Goal: Information Seeking & Learning: Check status

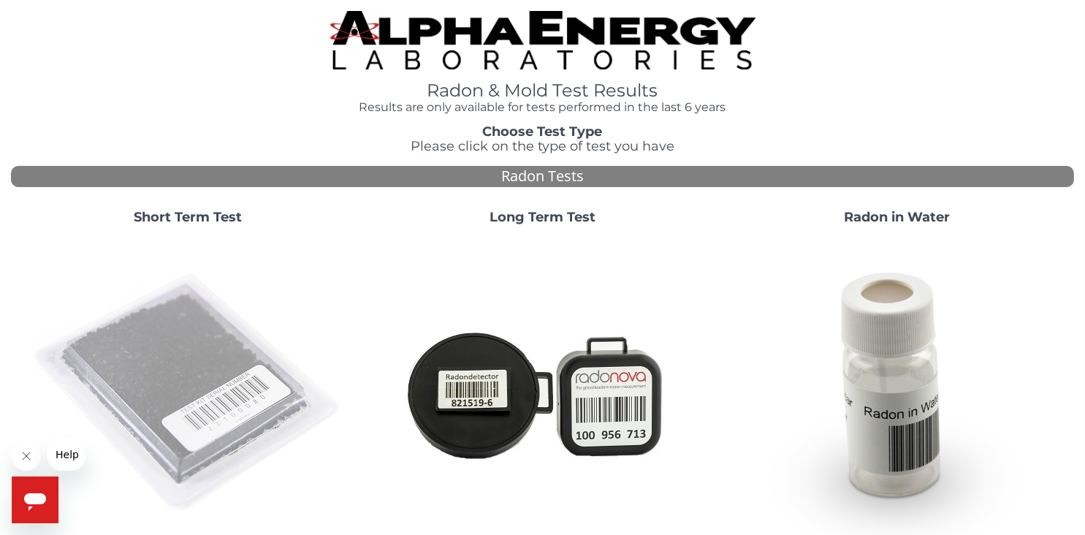
click at [206, 368] on img at bounding box center [188, 393] width 314 height 314
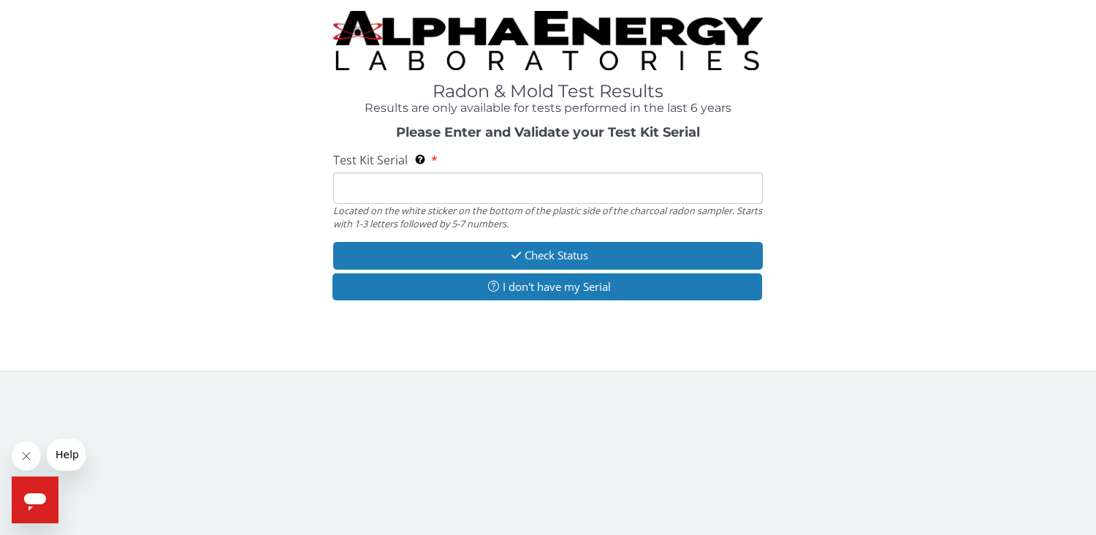
click at [402, 181] on input "Test Kit Serial Located on the white sticker on the bottom of the plastic side …" at bounding box center [548, 187] width 430 height 31
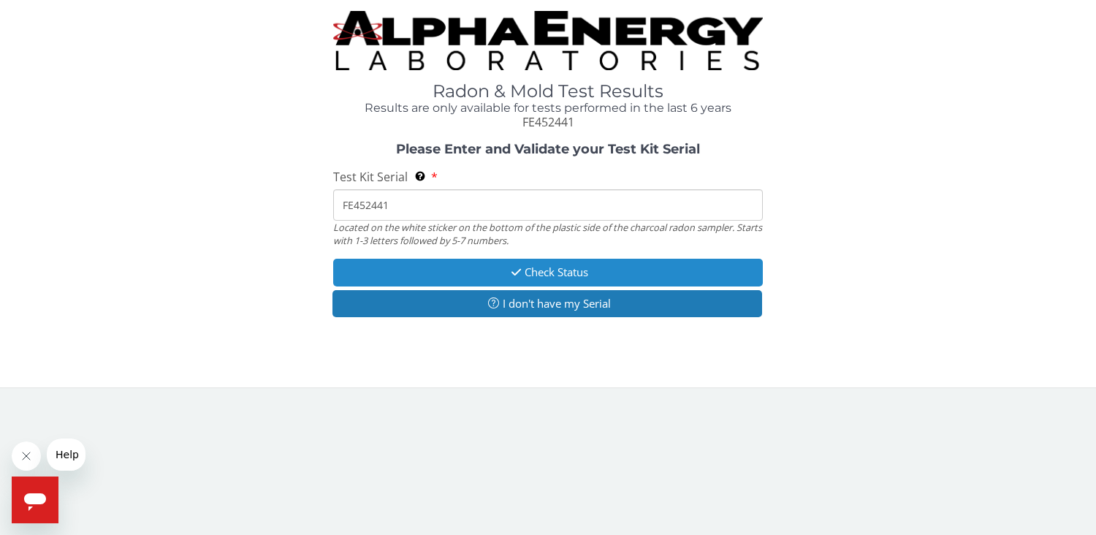
type input "FE452441"
click at [568, 271] on button "Check Status" at bounding box center [548, 272] width 430 height 27
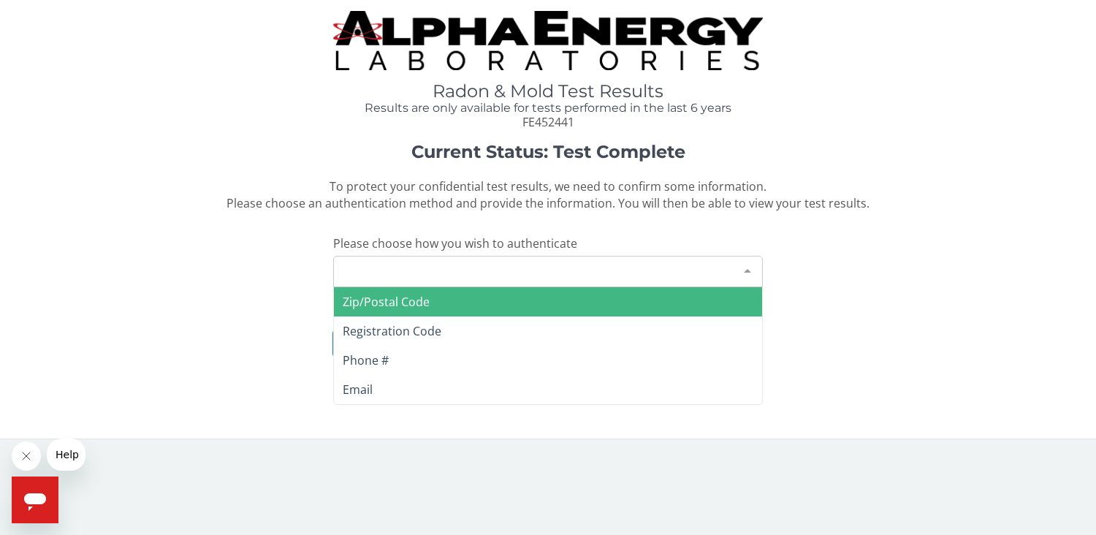
click at [531, 262] on div "Please make a selection" at bounding box center [548, 271] width 430 height 31
click at [464, 297] on span "Zip/Postal Code" at bounding box center [548, 301] width 428 height 29
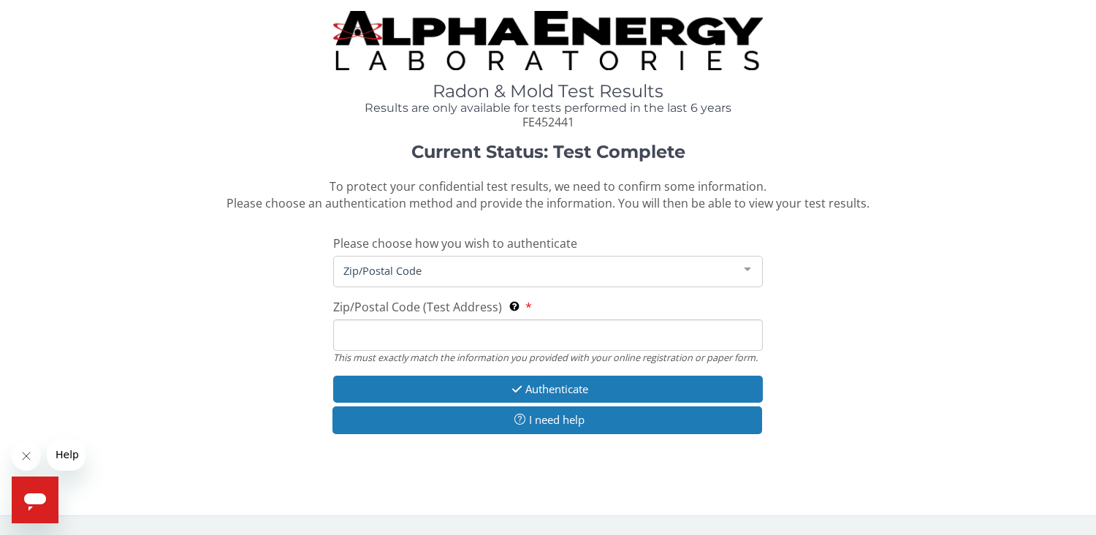
click at [392, 338] on input "Zip/Postal Code (Test Address) This must exactly match the information you prov…" at bounding box center [548, 334] width 430 height 31
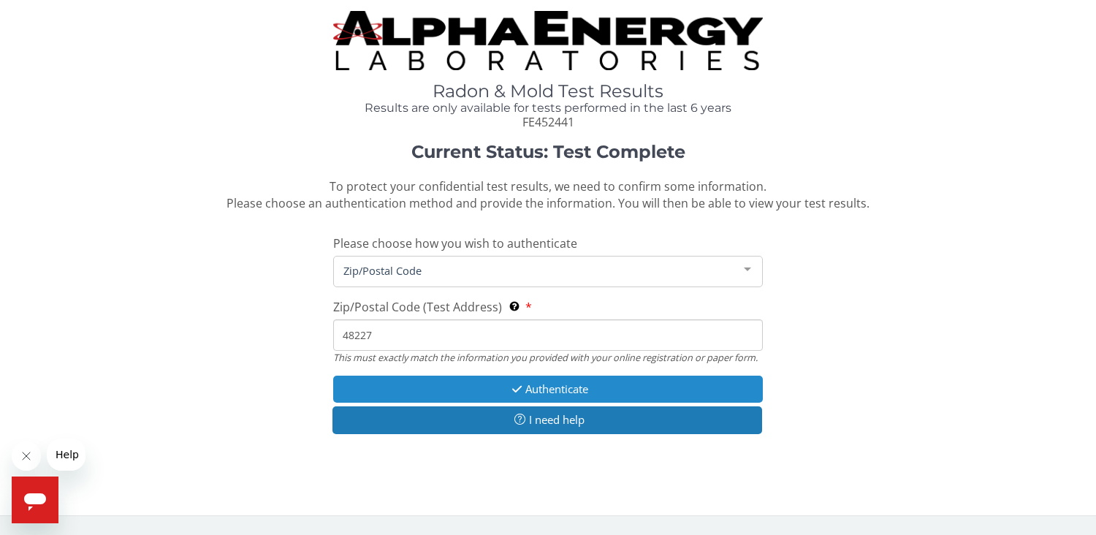
type input "48227"
click at [557, 389] on button "Authenticate" at bounding box center [548, 389] width 430 height 27
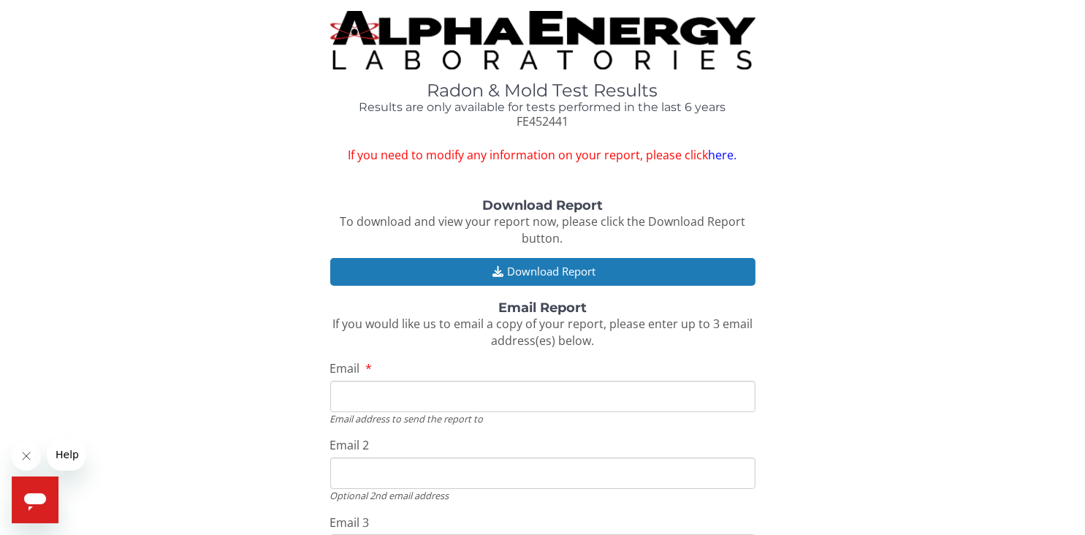
click at [383, 396] on input "Email" at bounding box center [542, 396] width 425 height 31
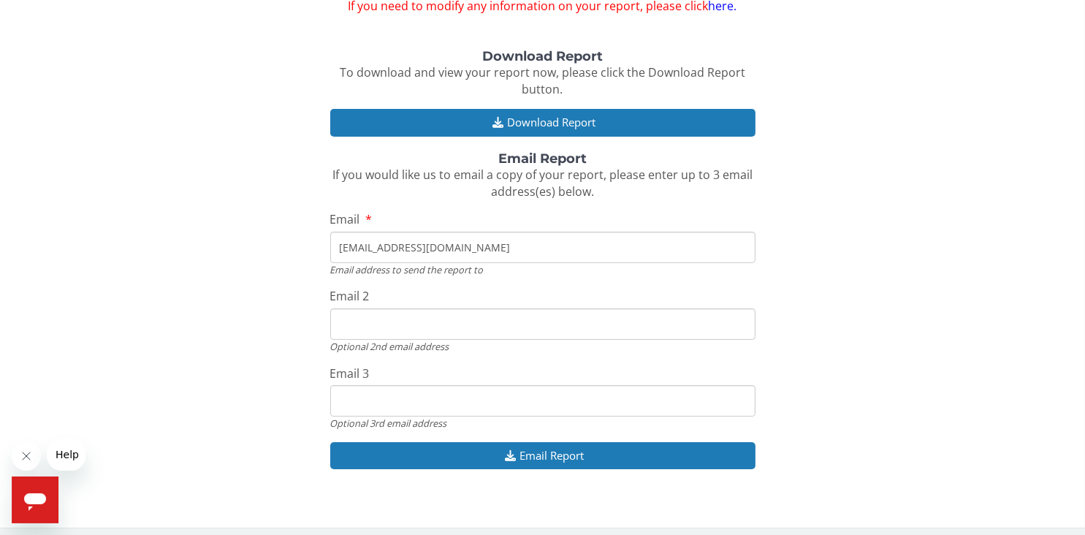
scroll to position [156, 0]
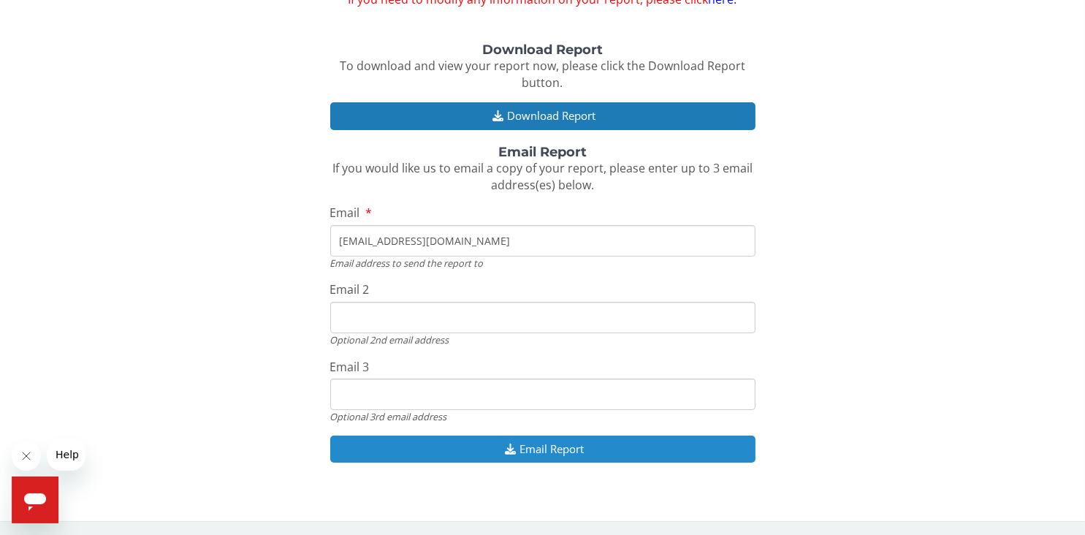
type input "[EMAIL_ADDRESS][DOMAIN_NAME]"
click at [550, 446] on button "Email Report" at bounding box center [542, 449] width 425 height 27
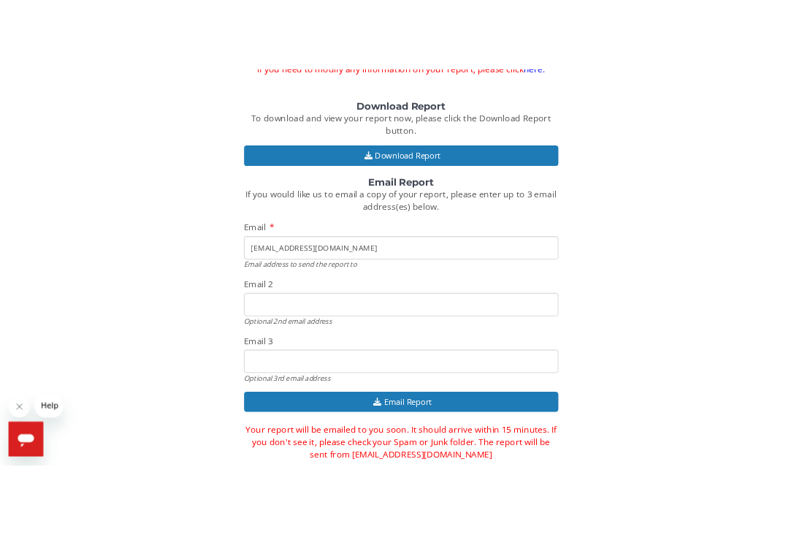
scroll to position [153, 0]
